Goal: Register for event/course

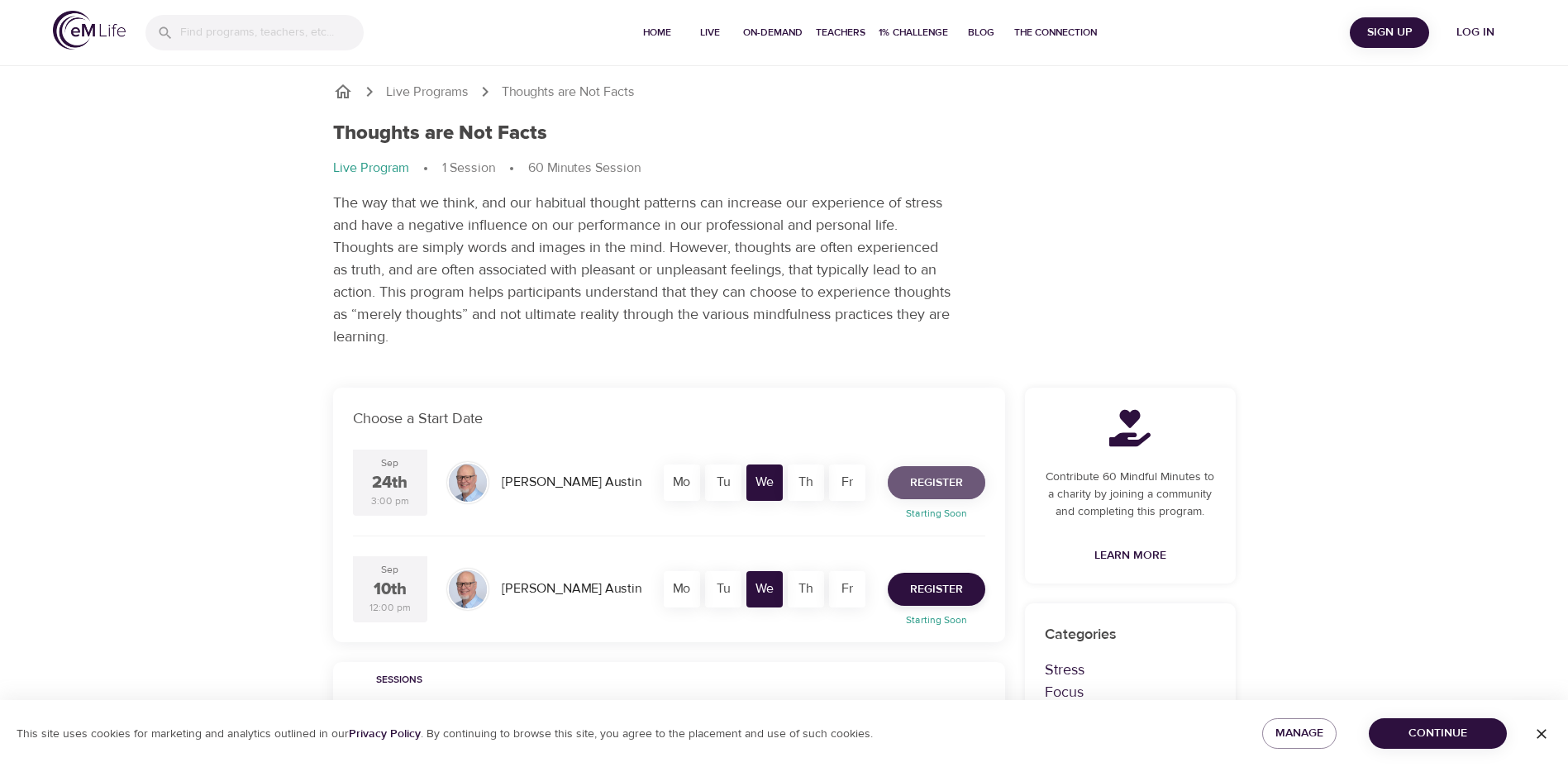
click at [936, 497] on button "Register" at bounding box center [936, 483] width 97 height 33
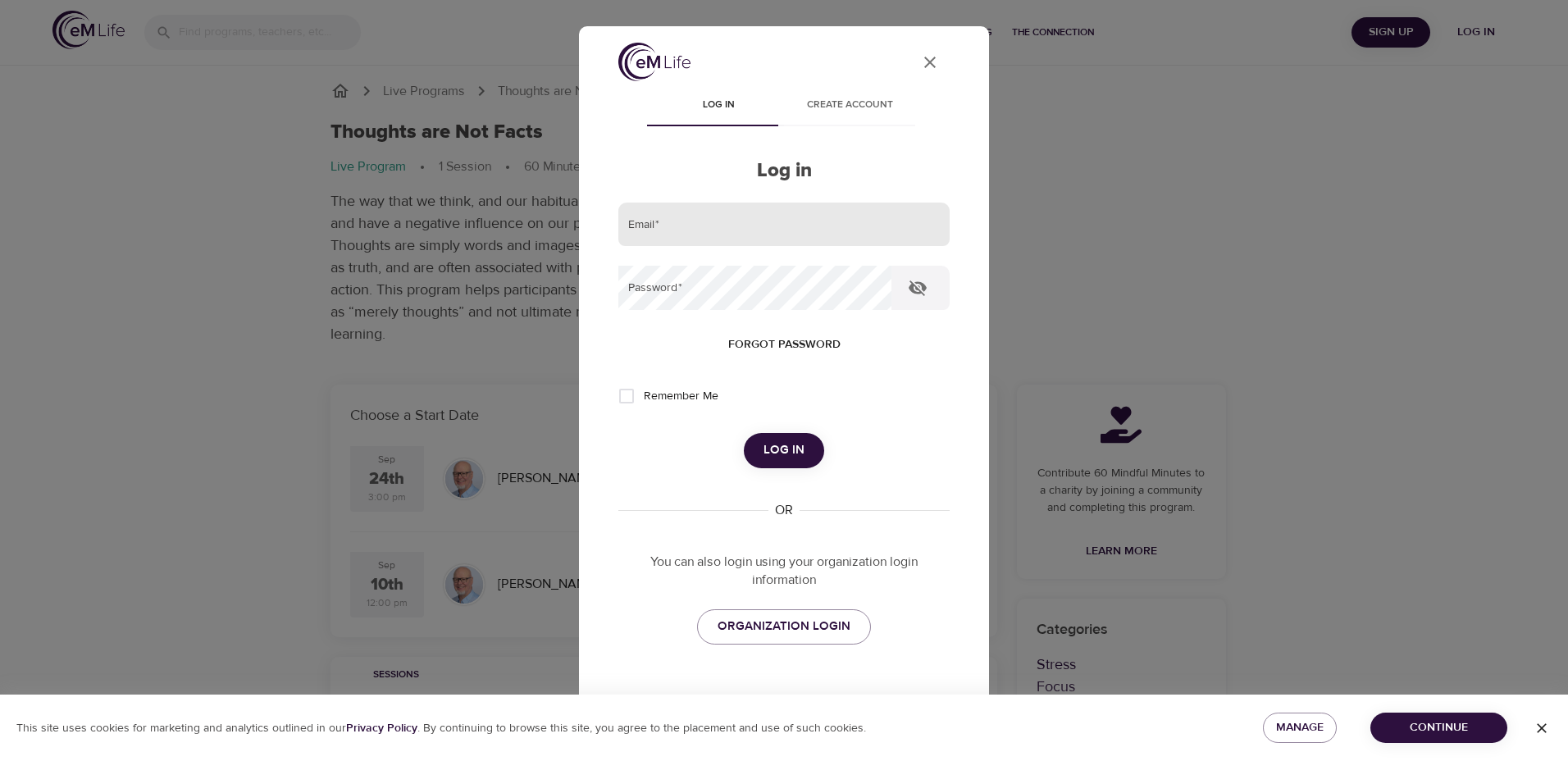
click at [672, 243] on input "email" at bounding box center [784, 224] width 332 height 44
type input "[EMAIL_ADDRESS][DOMAIN_NAME]"
click at [783, 450] on span "Log in" at bounding box center [784, 450] width 41 height 21
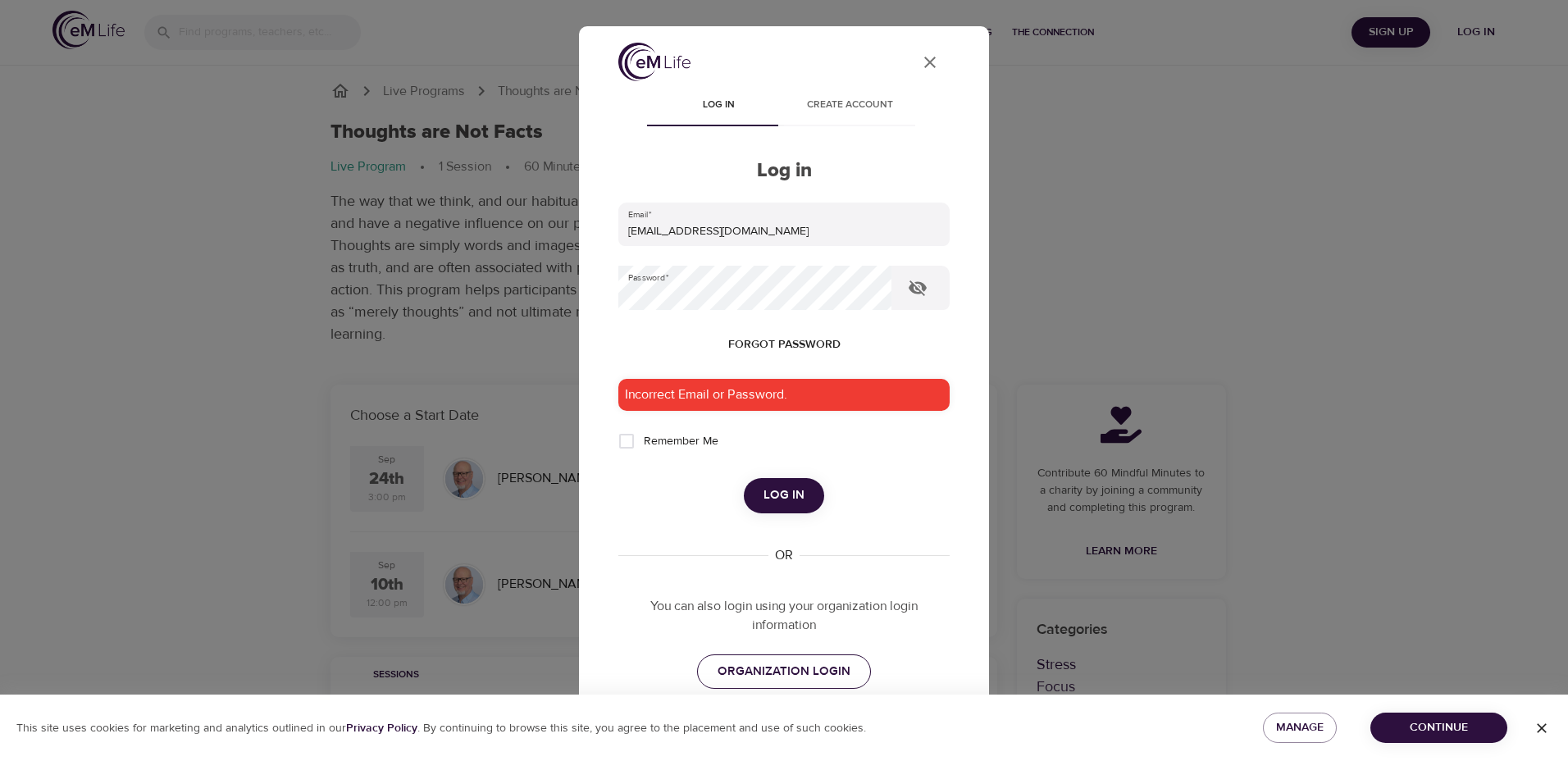
click at [780, 673] on span "ORGANIZATION LOGIN" at bounding box center [784, 671] width 133 height 21
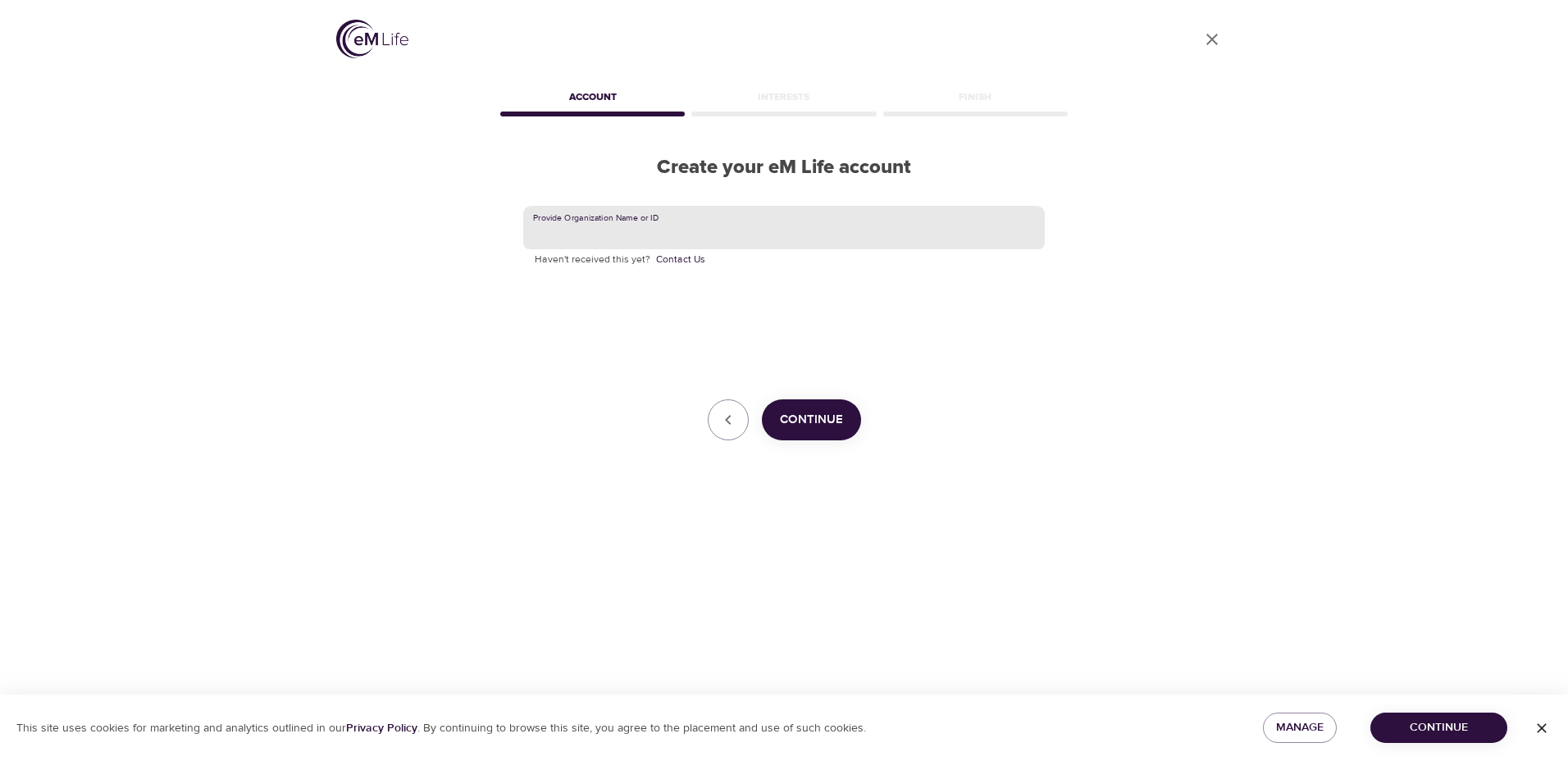
click at [679, 224] on input "text" at bounding box center [784, 228] width 521 height 44
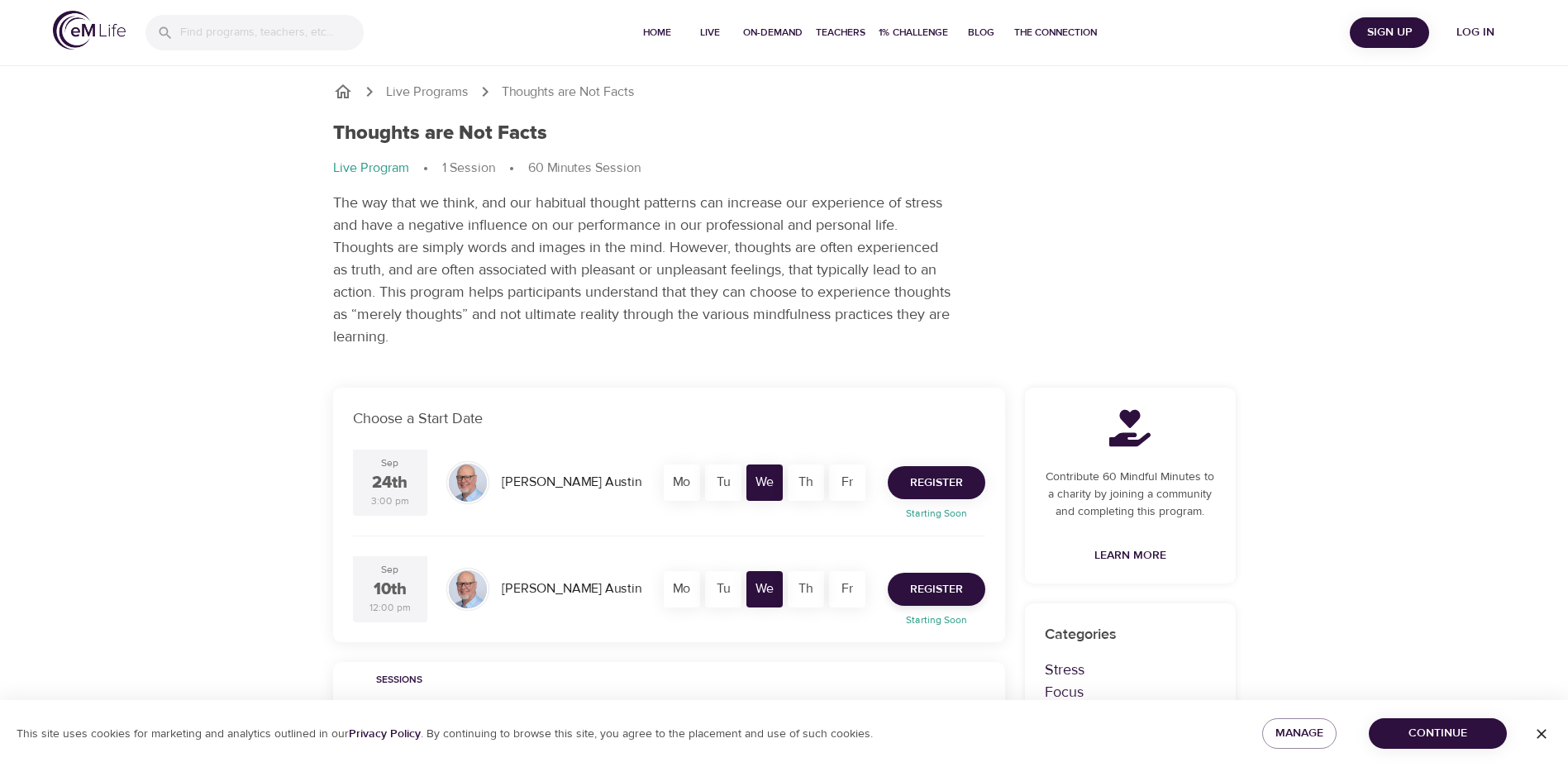
click at [928, 497] on button "Register" at bounding box center [936, 483] width 97 height 33
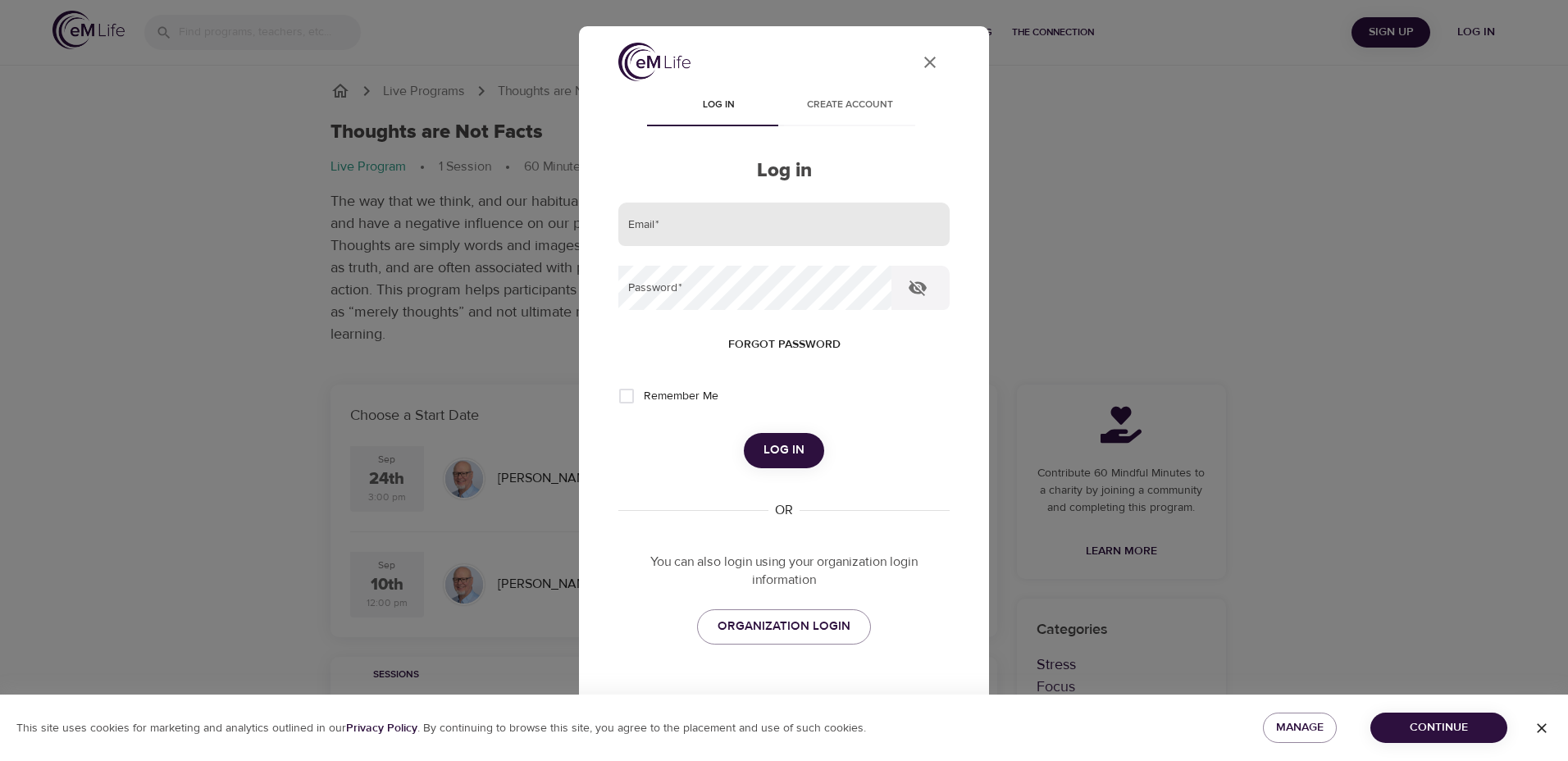
click at [707, 205] on input "email" at bounding box center [784, 224] width 332 height 44
type input "jbauman@metlife.com"
click at [744, 433] on button "Log in" at bounding box center [784, 450] width 80 height 35
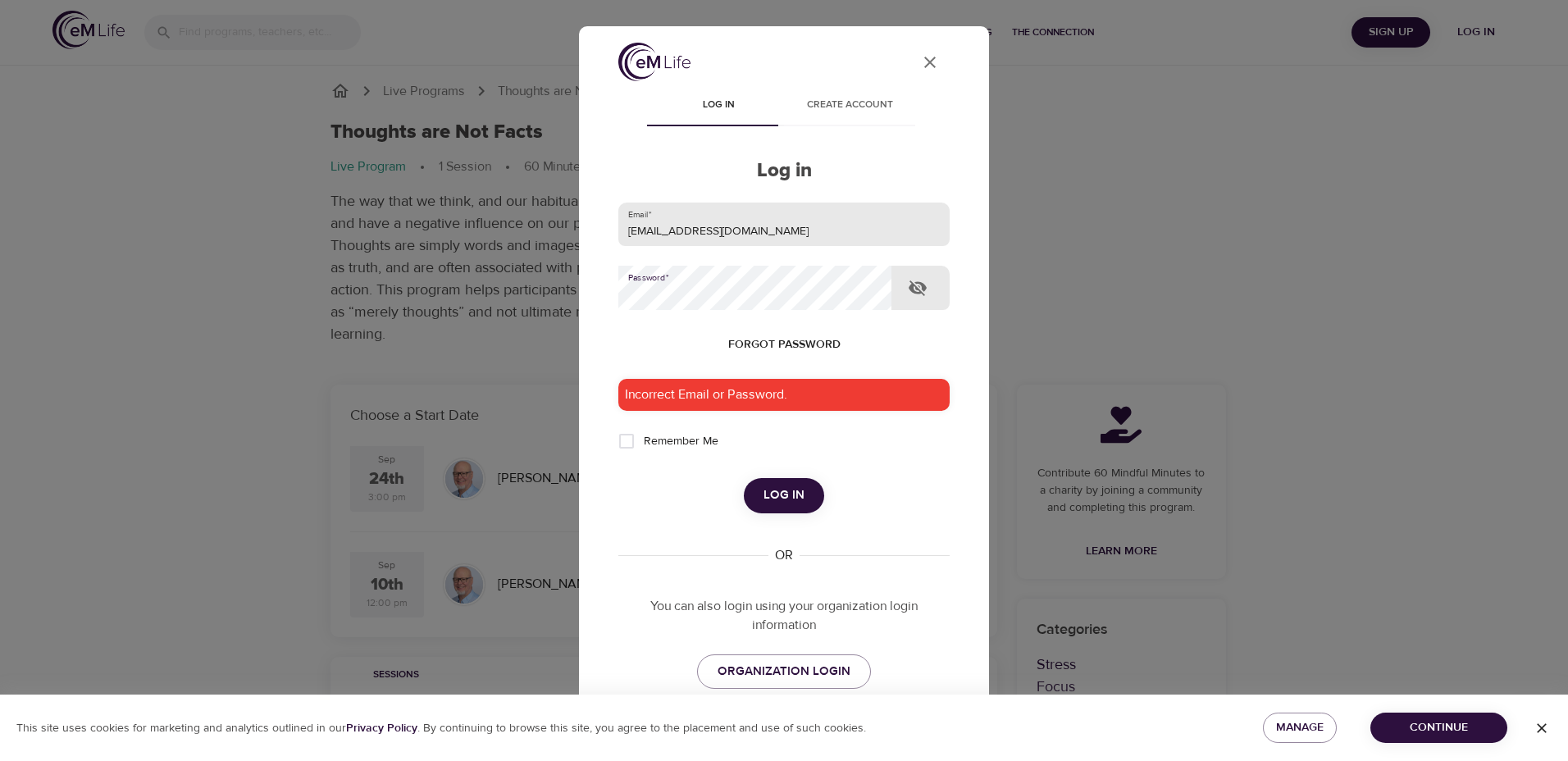
click at [744, 478] on button "Log in" at bounding box center [784, 495] width 80 height 35
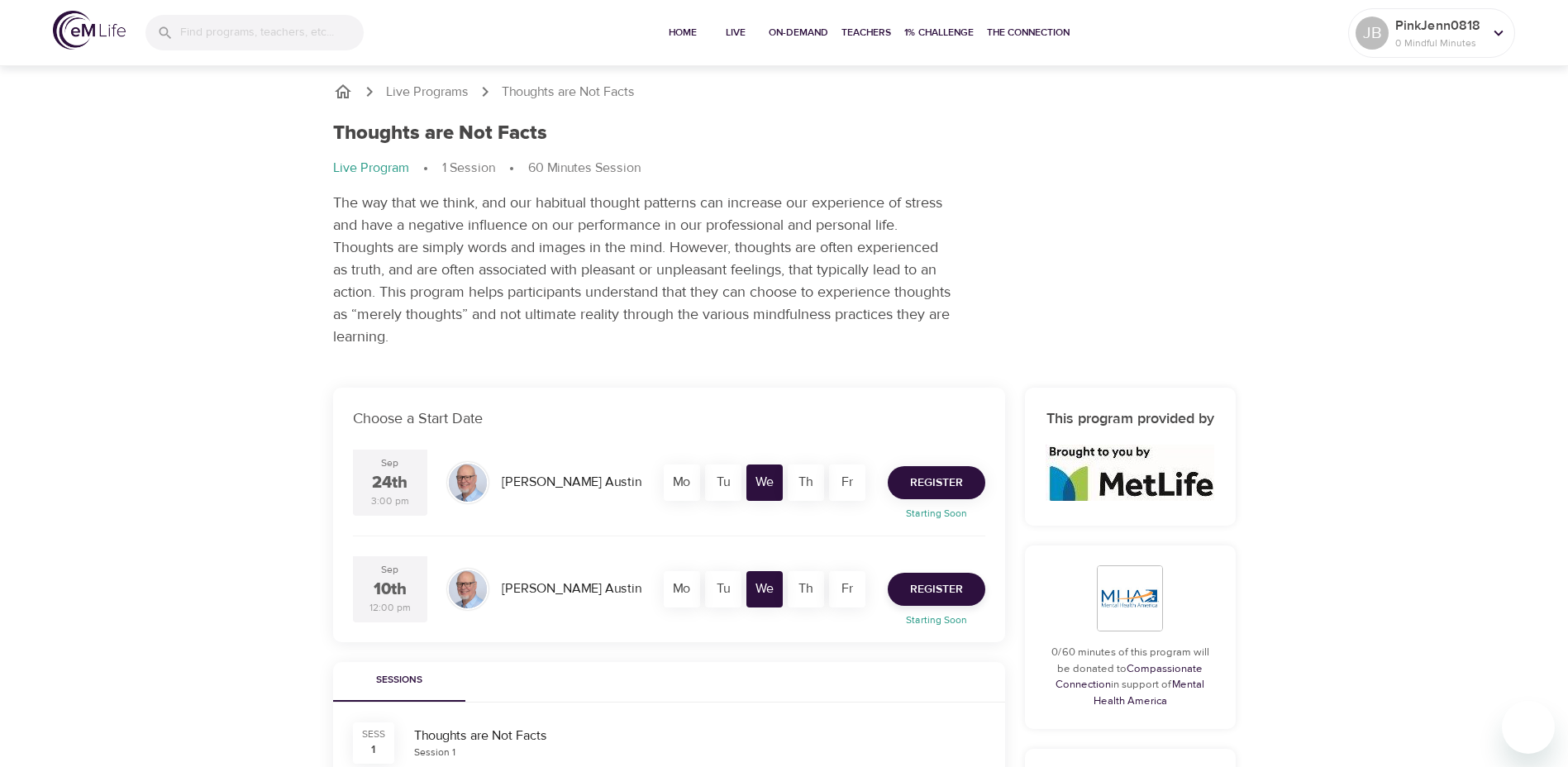
click at [925, 482] on span "Register" at bounding box center [936, 483] width 53 height 20
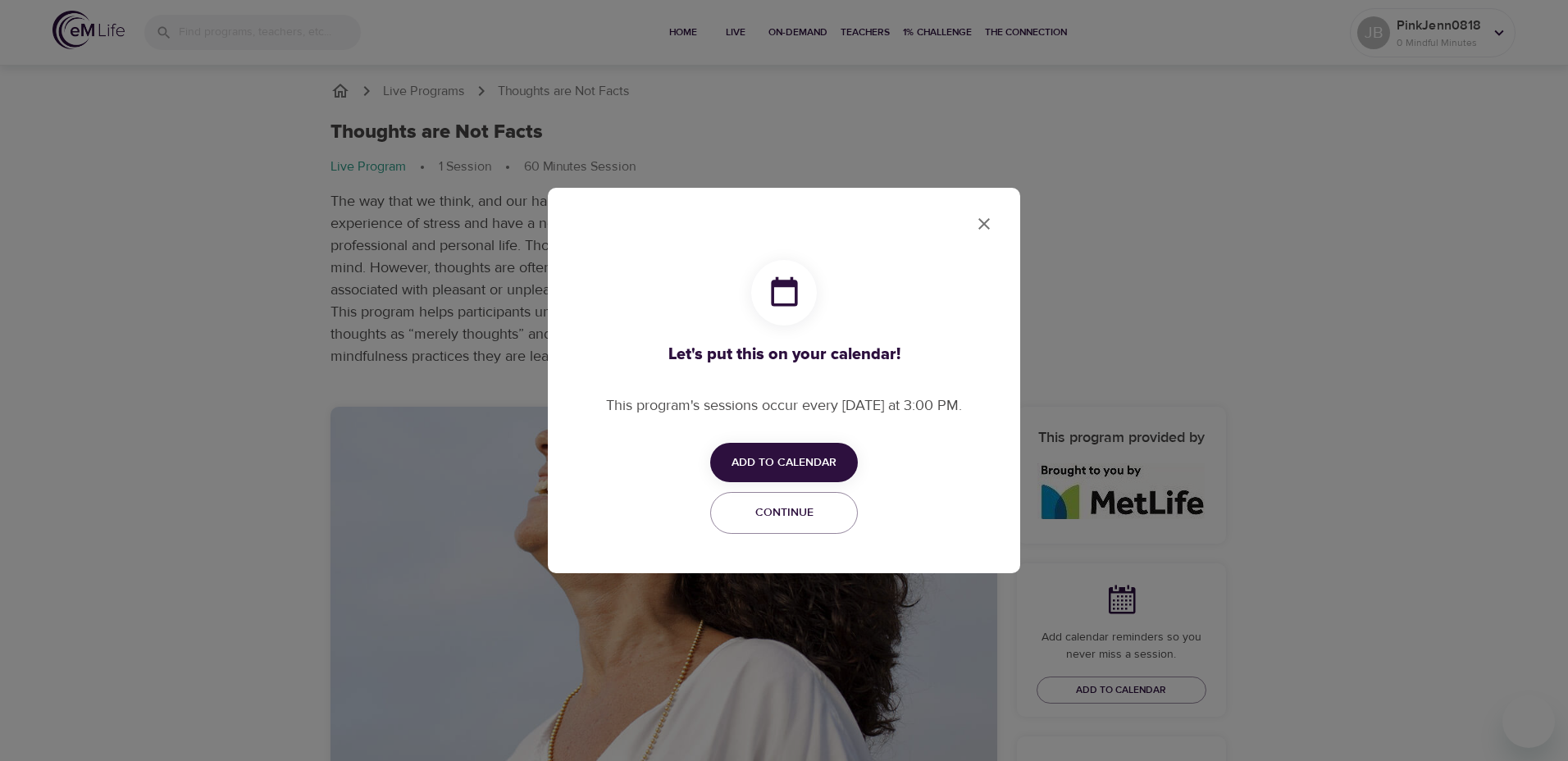
checkbox input "true"
click at [803, 472] on span "Add to Calendar" at bounding box center [784, 463] width 105 height 20
click at [884, 531] on li "Add to Google Calendar Outlook" at bounding box center [808, 527] width 197 height 32
click at [991, 226] on div at bounding box center [784, 380] width 1568 height 761
click at [999, 203] on div "Let's put this on your calendar! This program's sessions occur every Wednesday …" at bounding box center [784, 381] width 472 height 386
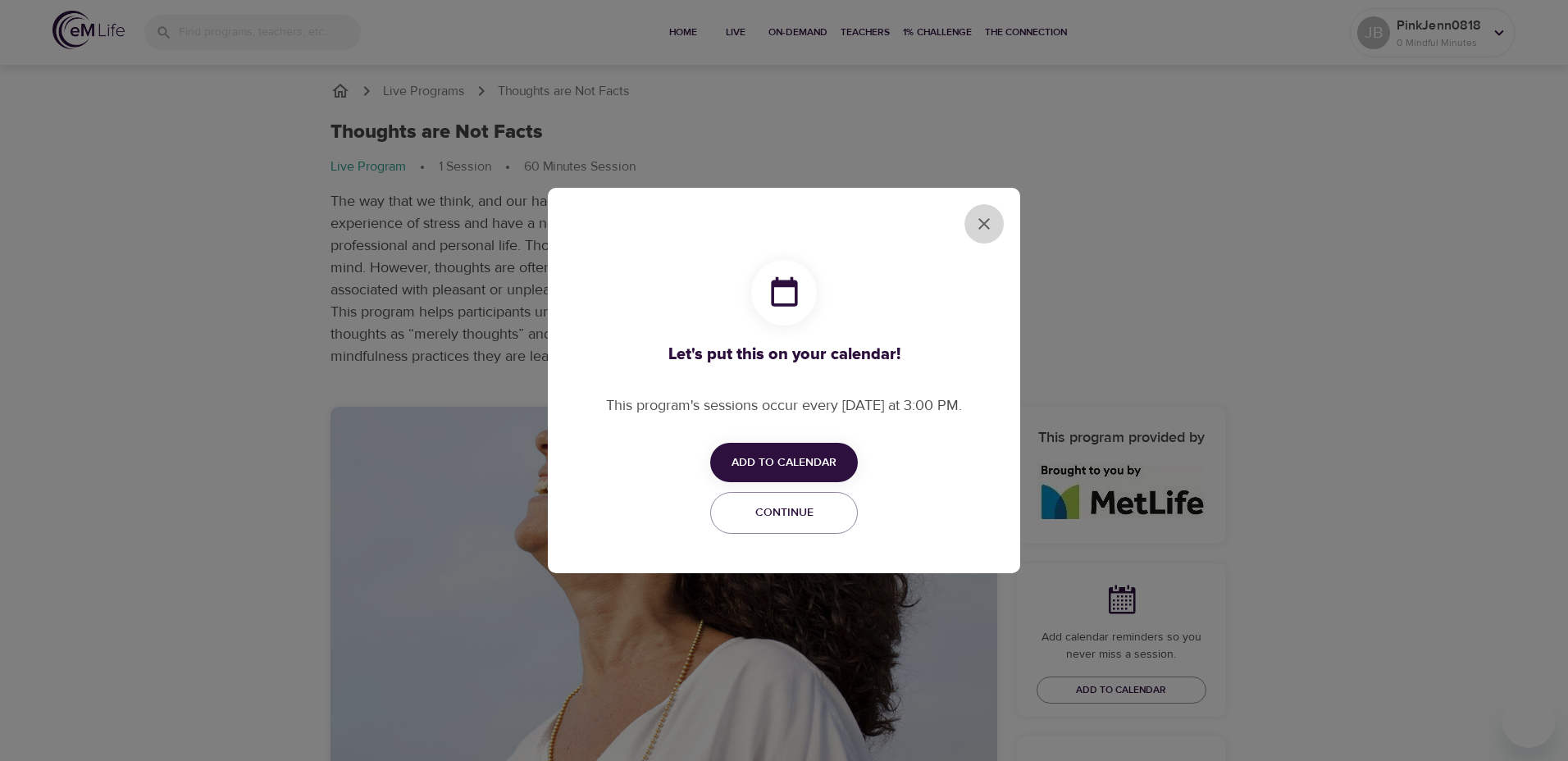
click at [981, 219] on icon "close" at bounding box center [983, 223] width 19 height 19
